Goal: Navigation & Orientation: Go to known website

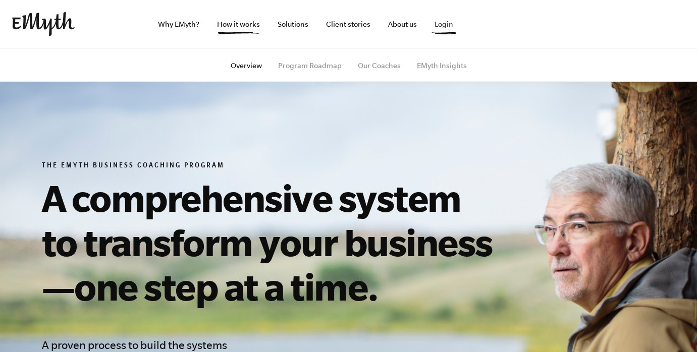
click at [427, 48] on link "Login" at bounding box center [444, 24] width 35 height 48
